Goal: Task Accomplishment & Management: Manage account settings

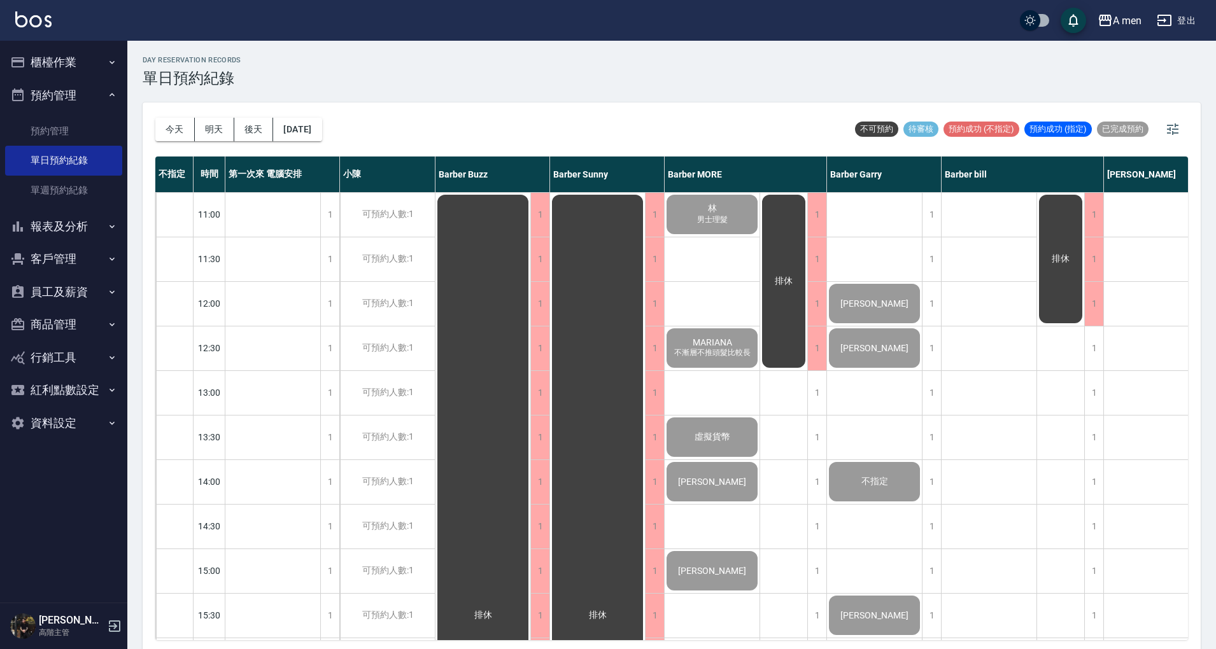
click at [223, 130] on button "明天" at bounding box center [214, 130] width 39 height 24
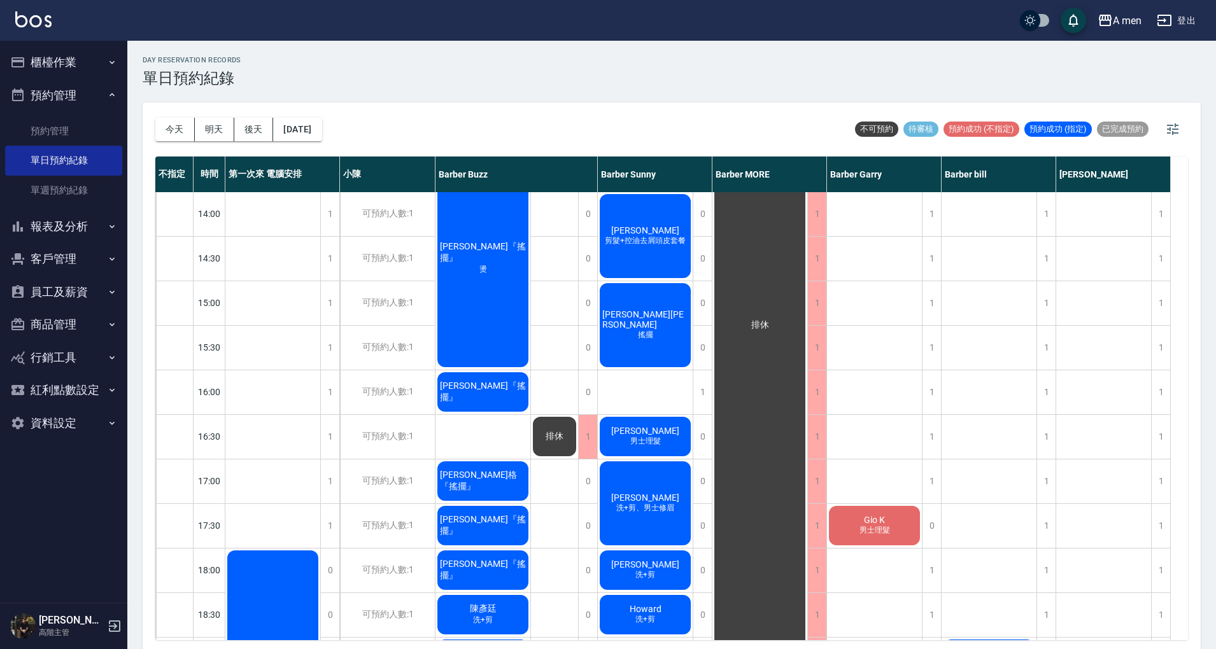
scroll to position [509, 0]
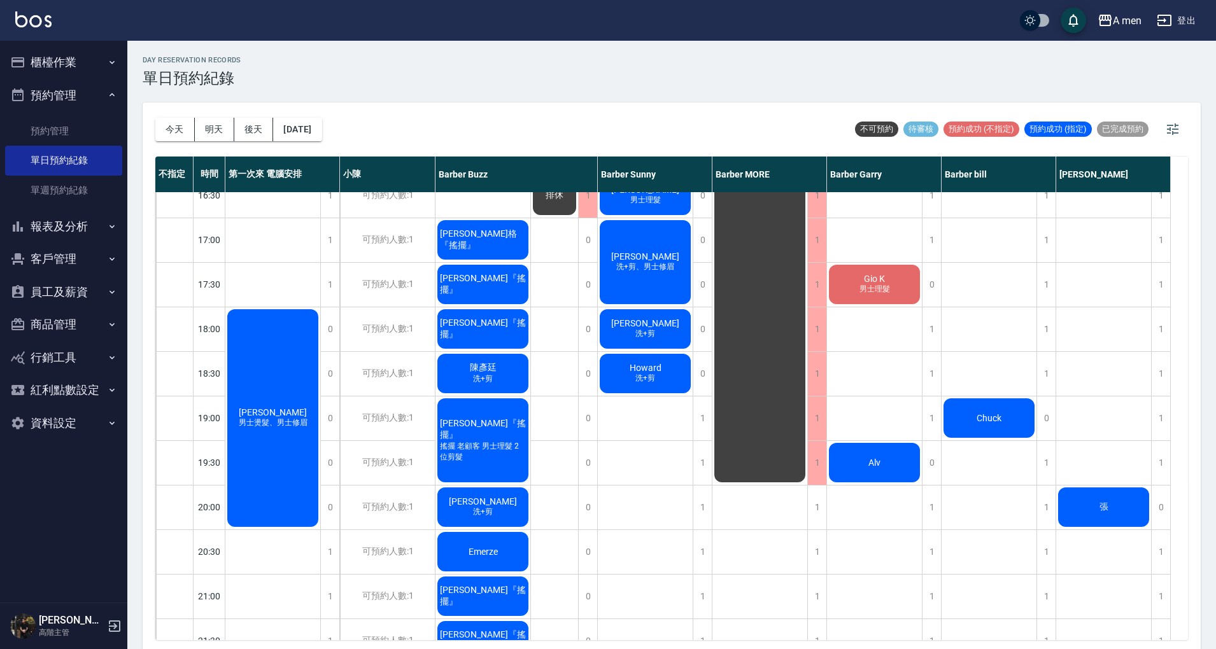
click at [1066, 484] on div "張" at bounding box center [1103, 240] width 95 height 1114
click at [1076, 498] on div "張" at bounding box center [1103, 507] width 95 height 43
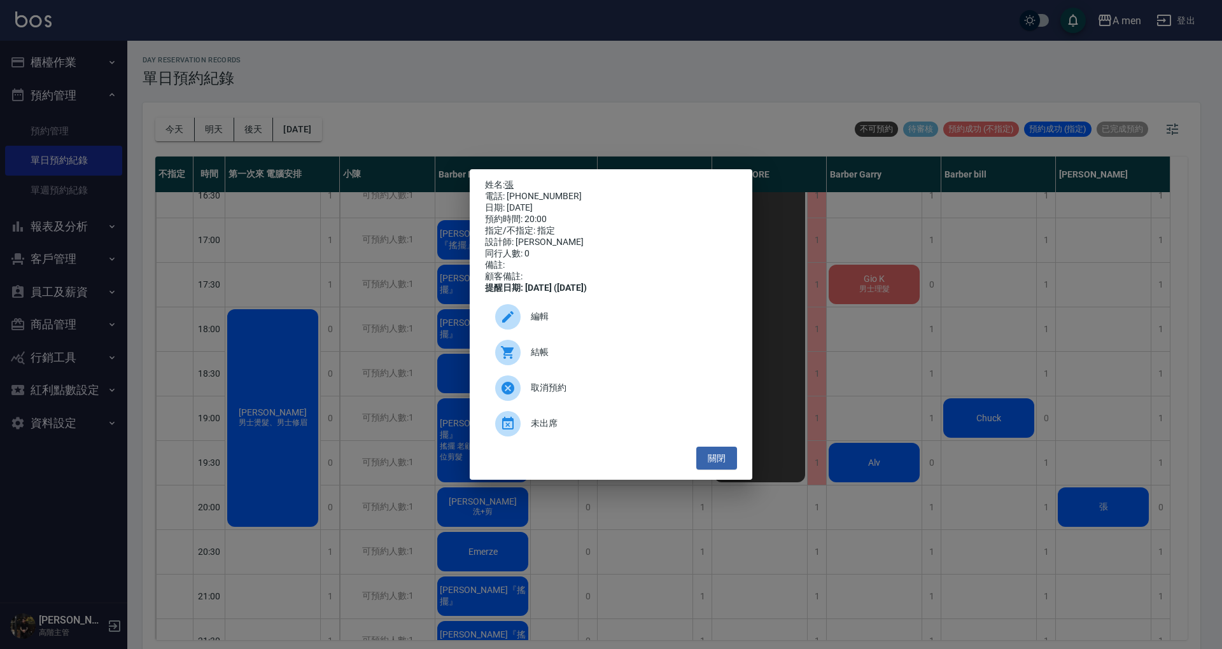
click at [511, 179] on link "張" at bounding box center [509, 184] width 9 height 10
click at [731, 468] on button "關閉" at bounding box center [716, 459] width 41 height 24
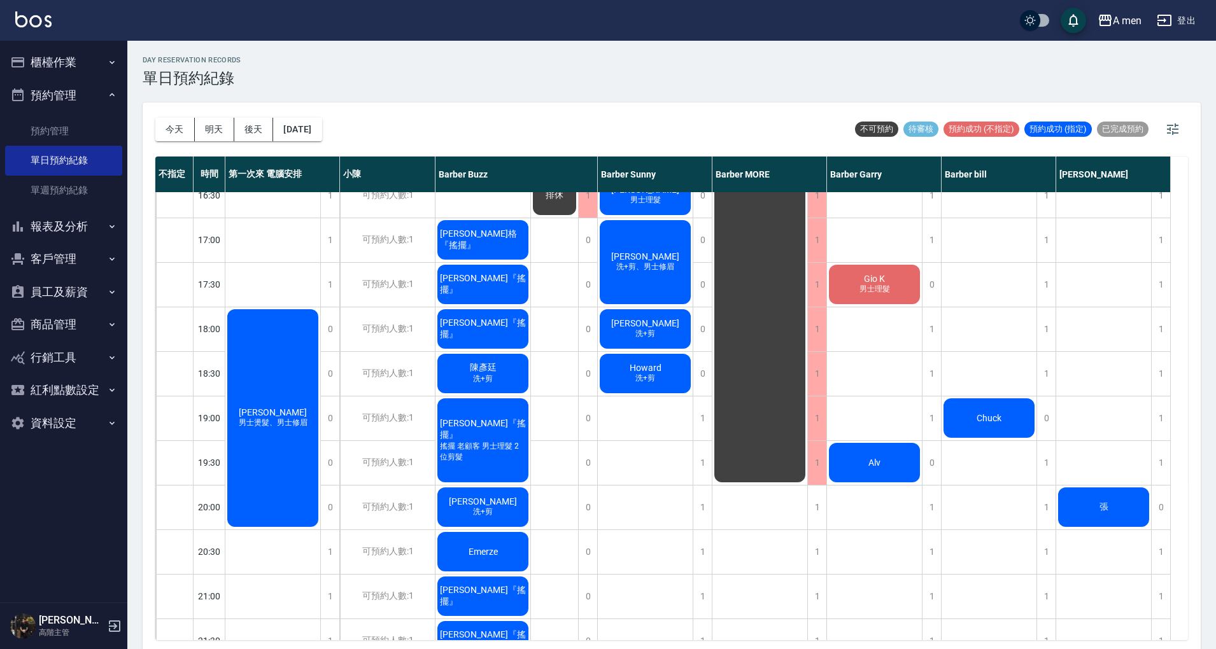
click at [1027, 503] on div "Chuck" at bounding box center [988, 240] width 95 height 1114
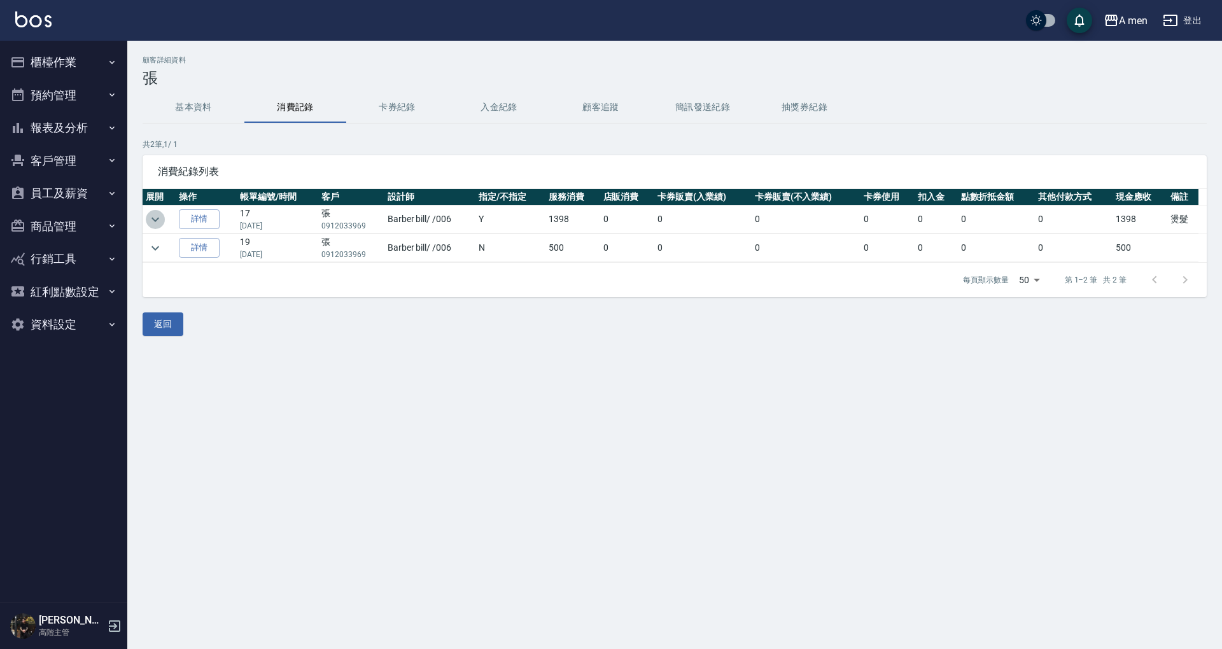
click at [156, 220] on icon "expand row" at bounding box center [155, 219] width 8 height 4
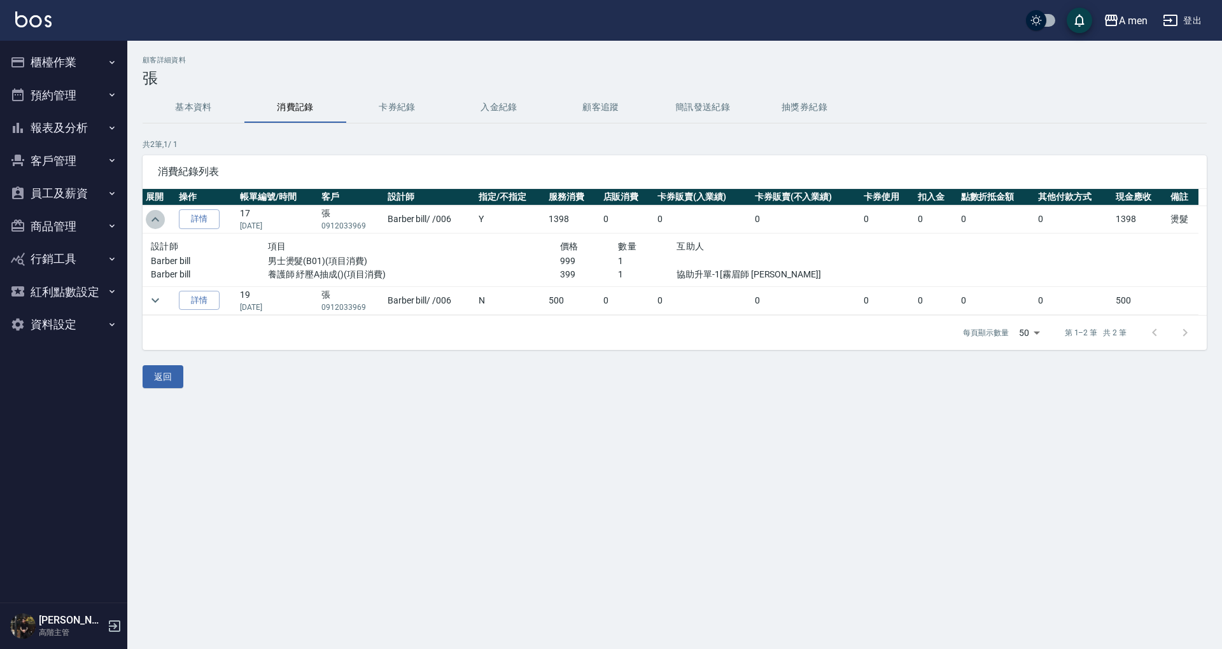
click at [157, 220] on icon "expand row" at bounding box center [155, 219] width 15 height 15
